Goal: Task Accomplishment & Management: Manage account settings

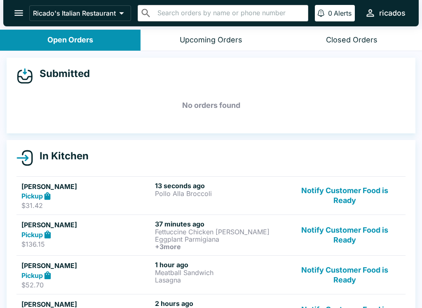
scroll to position [22, 0]
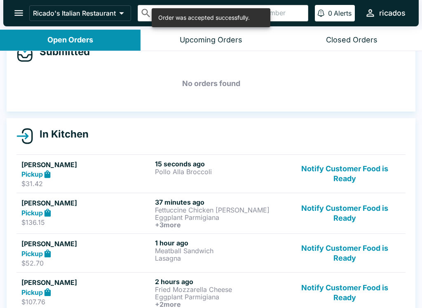
click at [372, 181] on button "Notify Customer Food is Ready" at bounding box center [345, 174] width 112 height 28
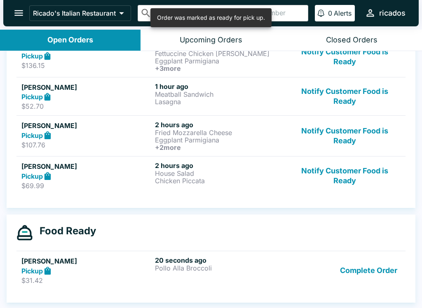
scroll to position [140, 0]
click at [316, 275] on div "Complete Order" at bounding box center [345, 270] width 112 height 28
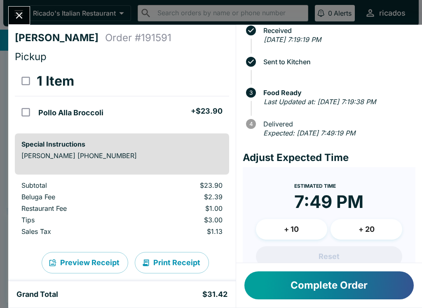
scroll to position [25, 0]
click at [380, 224] on button "+ 20" at bounding box center [366, 229] width 72 height 21
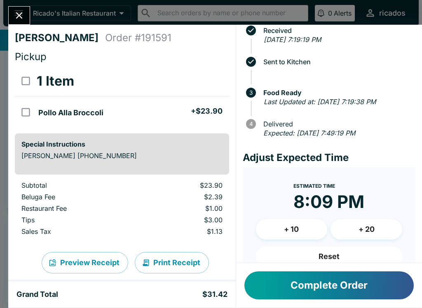
click at [381, 223] on button "+ 20" at bounding box center [366, 229] width 72 height 21
click at [20, 12] on icon "Close" at bounding box center [19, 15] width 11 height 11
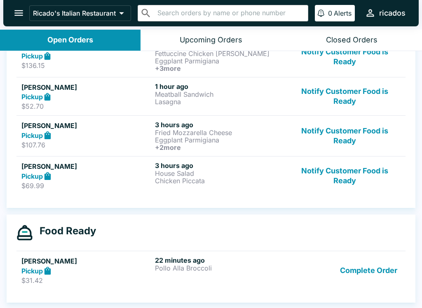
click at [342, 176] on button "Notify Customer Food is Ready" at bounding box center [345, 175] width 112 height 28
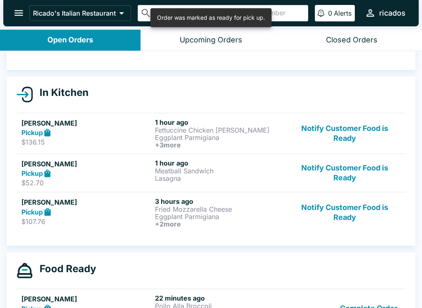
scroll to position [62, 0]
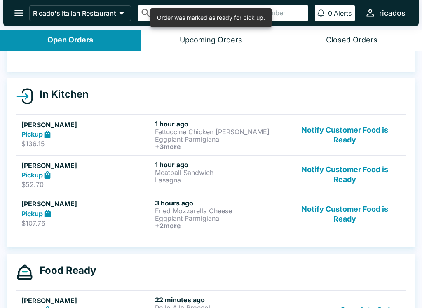
click at [364, 131] on button "Notify Customer Food is Ready" at bounding box center [345, 135] width 112 height 30
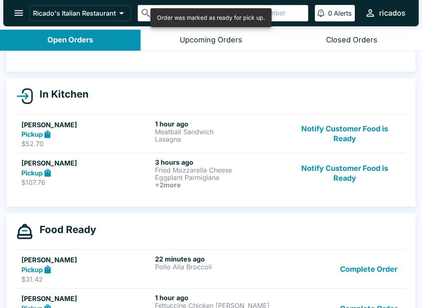
click at [356, 126] on button "Notify Customer Food is Ready" at bounding box center [345, 134] width 112 height 28
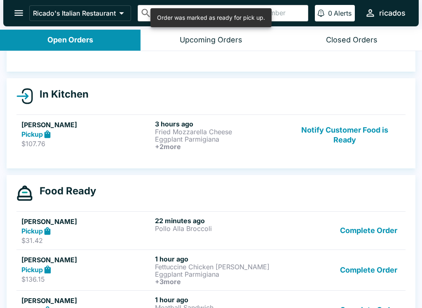
click at [352, 129] on button "Notify Customer Food is Ready" at bounding box center [345, 135] width 112 height 30
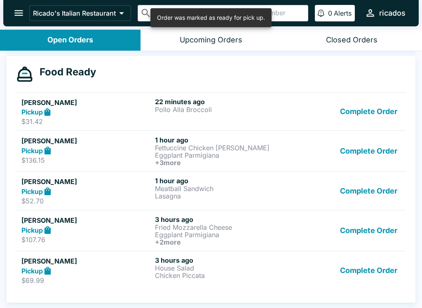
scroll to position [166, 0]
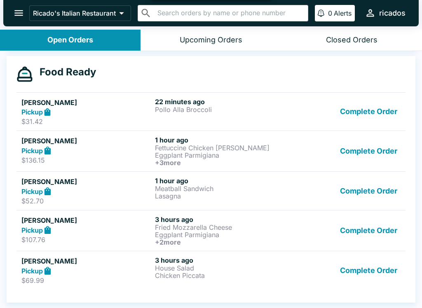
click at [378, 148] on button "Complete Order" at bounding box center [368, 151] width 64 height 30
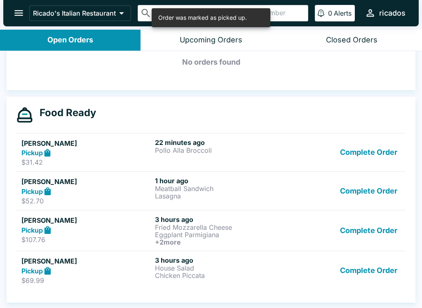
click at [381, 177] on button "Complete Order" at bounding box center [368, 191] width 64 height 28
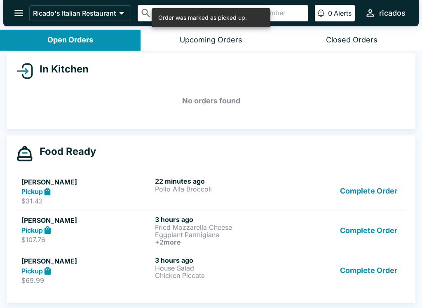
click at [380, 215] on button "Complete Order" at bounding box center [368, 230] width 64 height 30
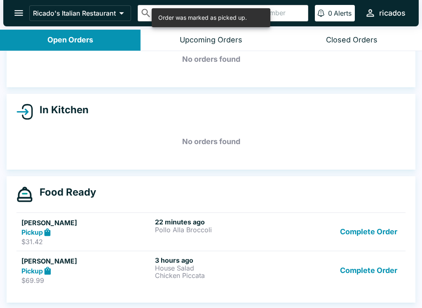
click at [379, 256] on button "Complete Order" at bounding box center [368, 270] width 64 height 28
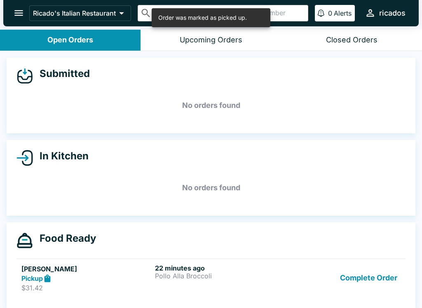
scroll to position [0, 0]
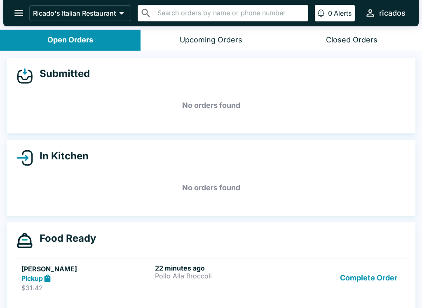
click at [364, 272] on button "Complete Order" at bounding box center [368, 278] width 64 height 28
